Goal: Information Seeking & Learning: Find specific fact

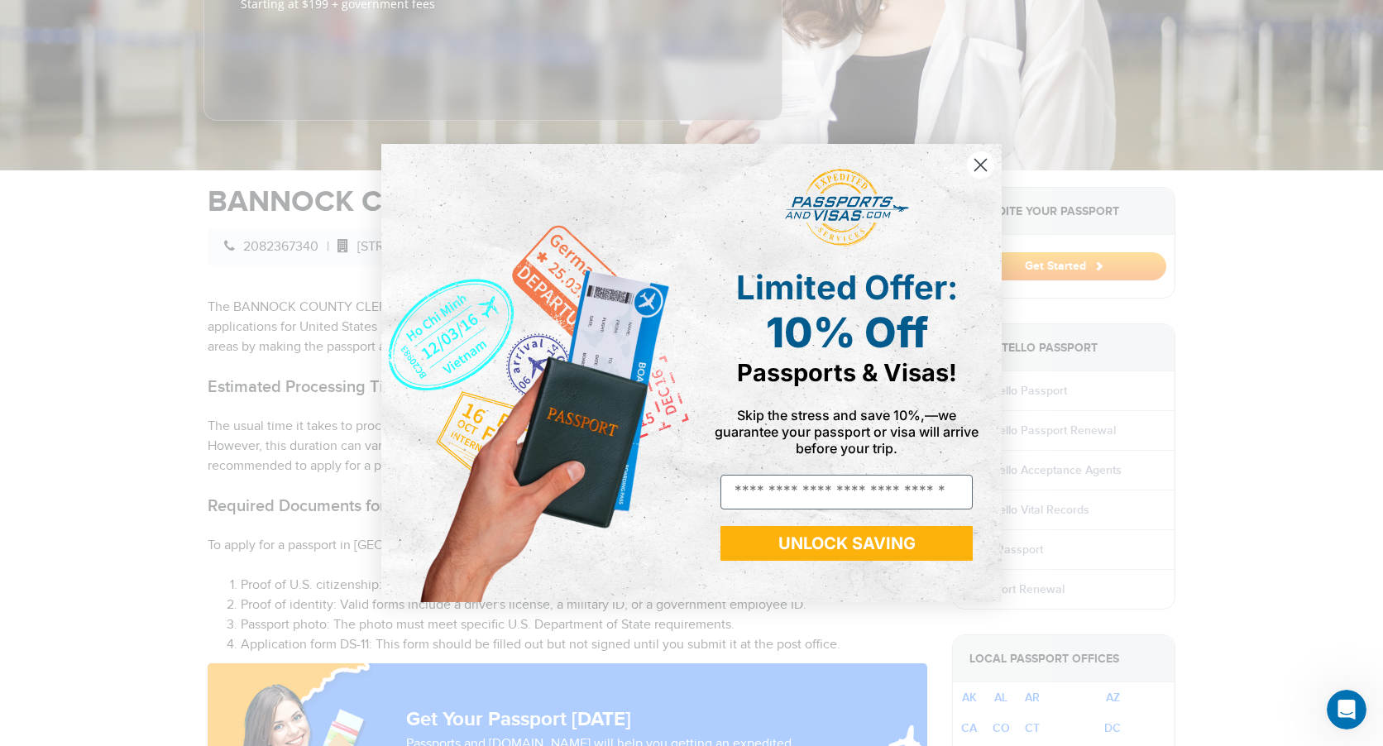
click at [986, 169] on circle "Close dialog" at bounding box center [980, 164] width 27 height 27
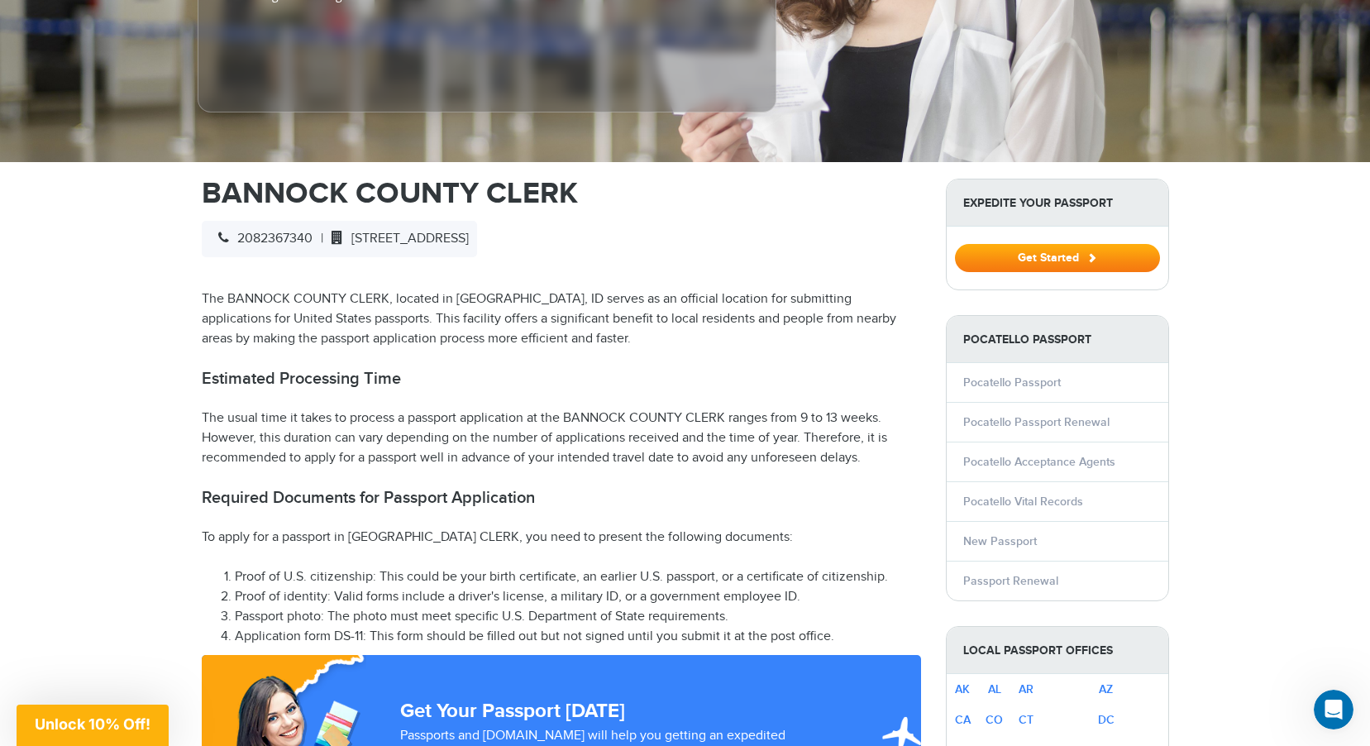
scroll to position [413, 0]
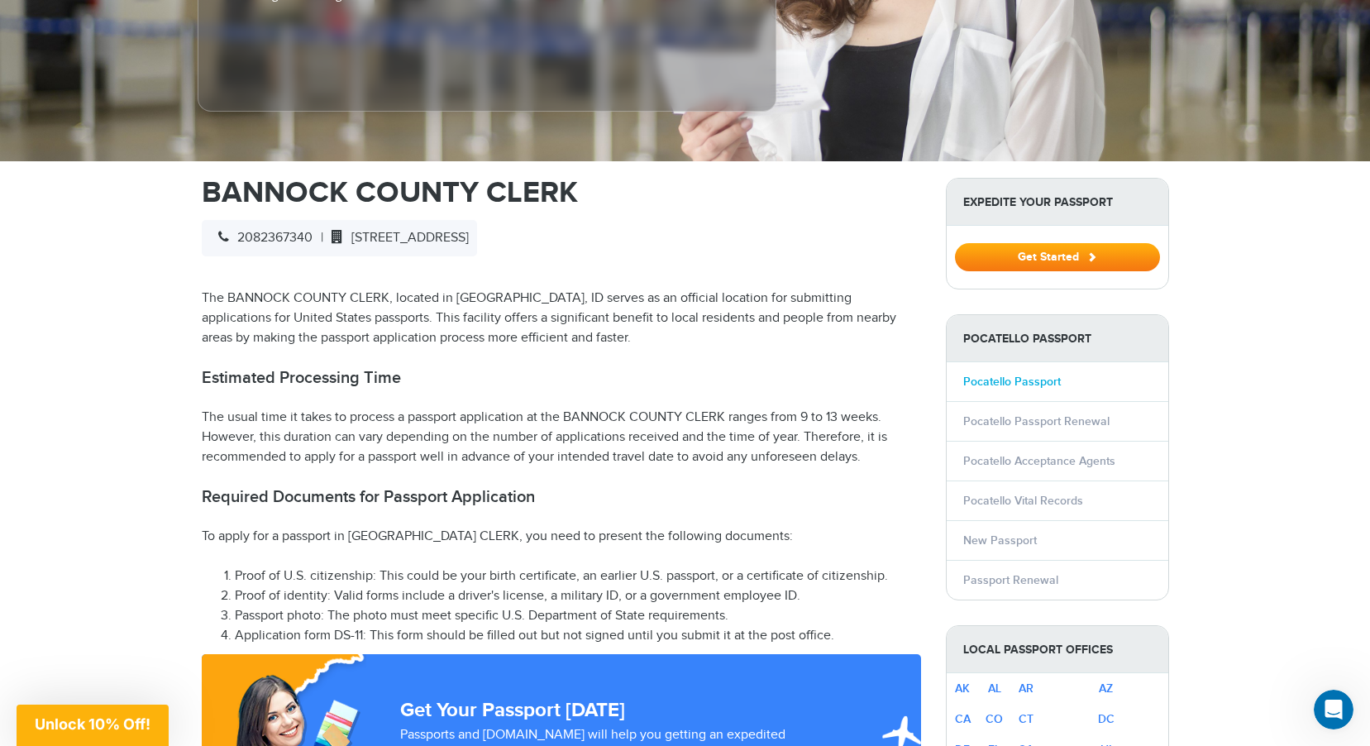
click at [1041, 375] on link "Pocatello Passport" at bounding box center [1012, 382] width 98 height 14
drag, startPoint x: 365, startPoint y: 607, endPoint x: 332, endPoint y: 609, distance: 33.2
click at [332, 626] on li "Application form DS-11: This form should be filled out but not signed until you…" at bounding box center [578, 636] width 686 height 20
drag, startPoint x: 332, startPoint y: 609, endPoint x: 351, endPoint y: 609, distance: 19.0
copy li "DS-11:"
